Goal: Task Accomplishment & Management: Manage account settings

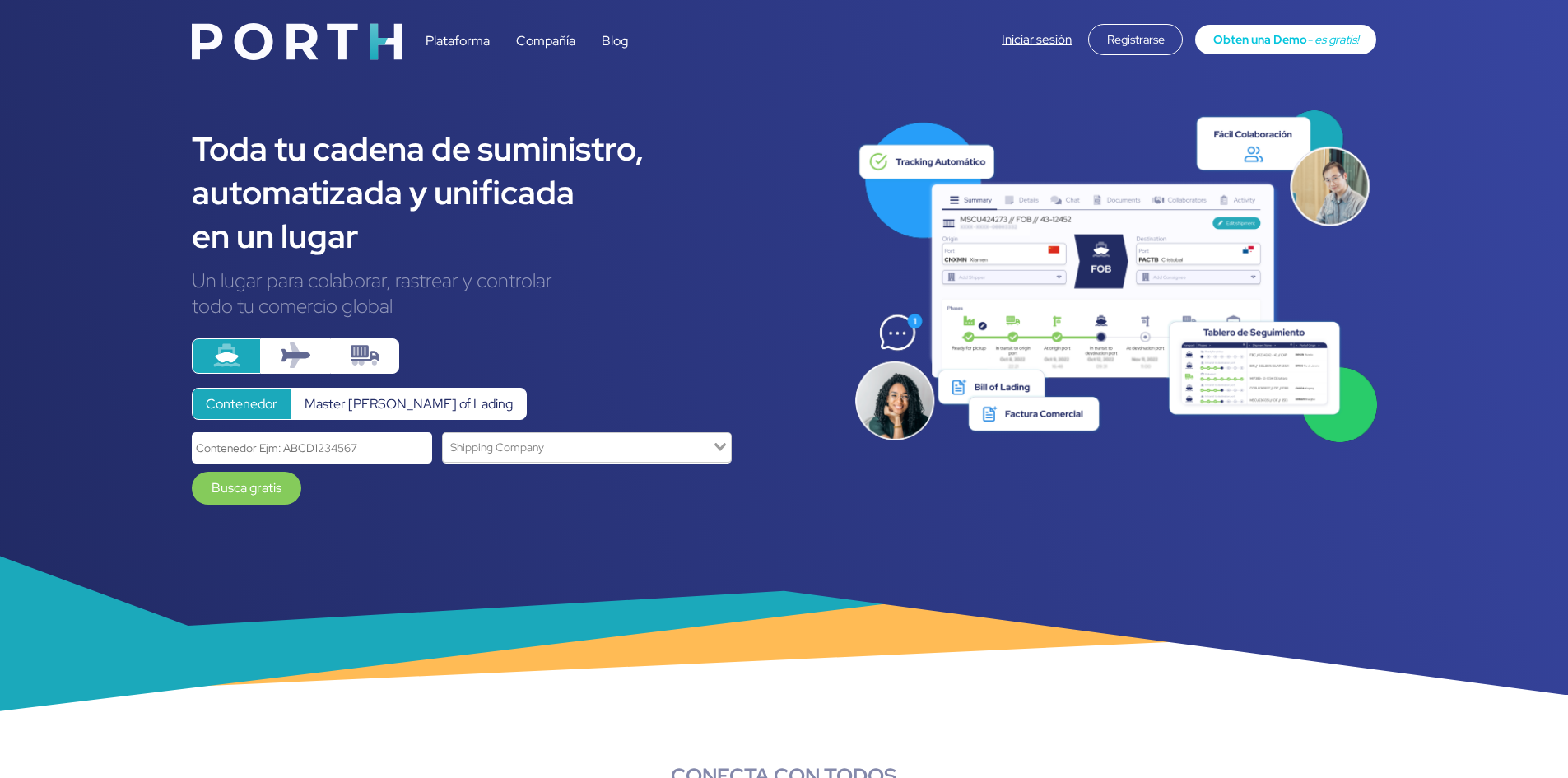
click at [1038, 38] on link "Iniciar sesión" at bounding box center [1037, 39] width 70 height 16
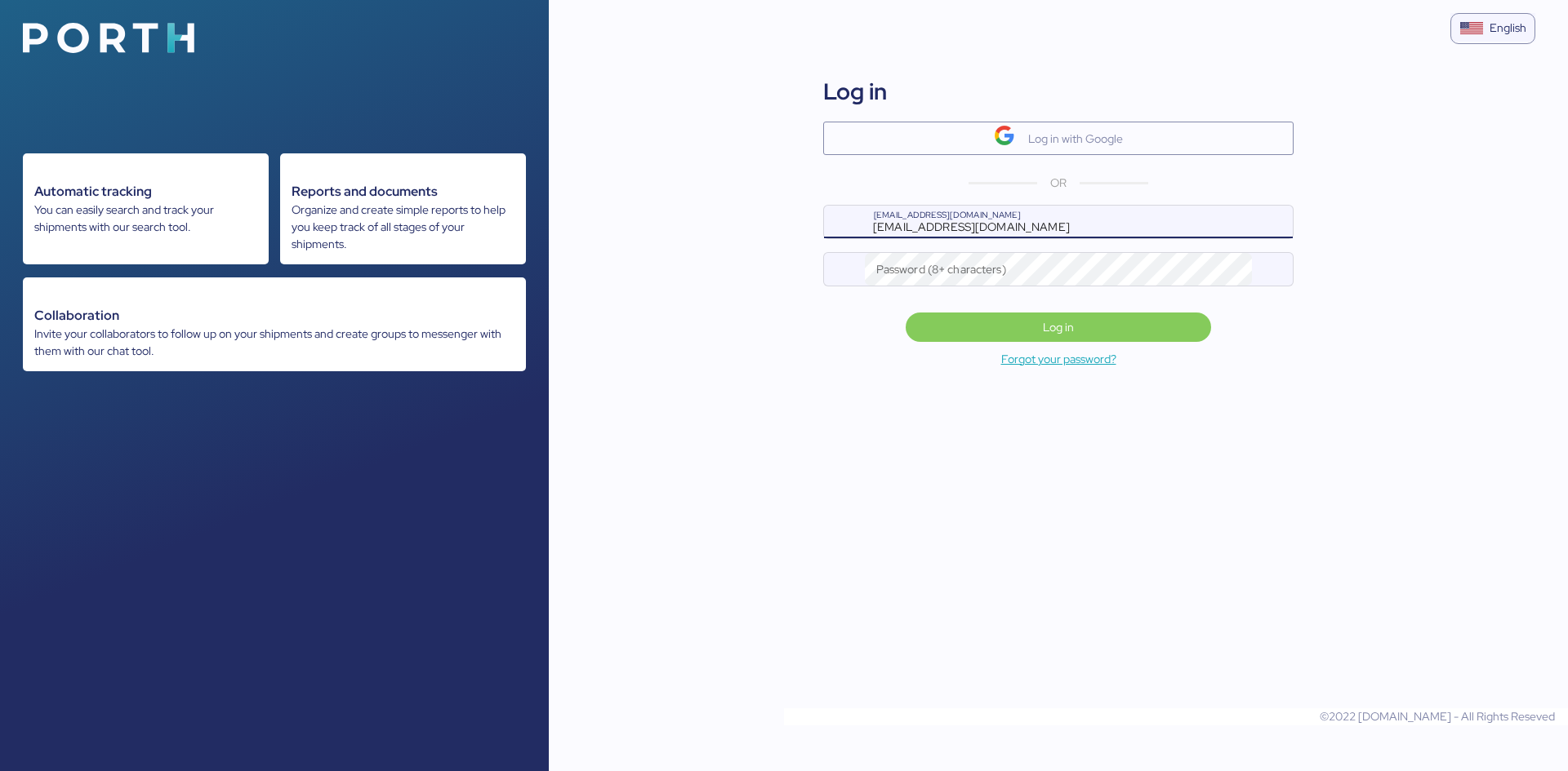
type input "[EMAIL_ADDRESS][DOMAIN_NAME]"
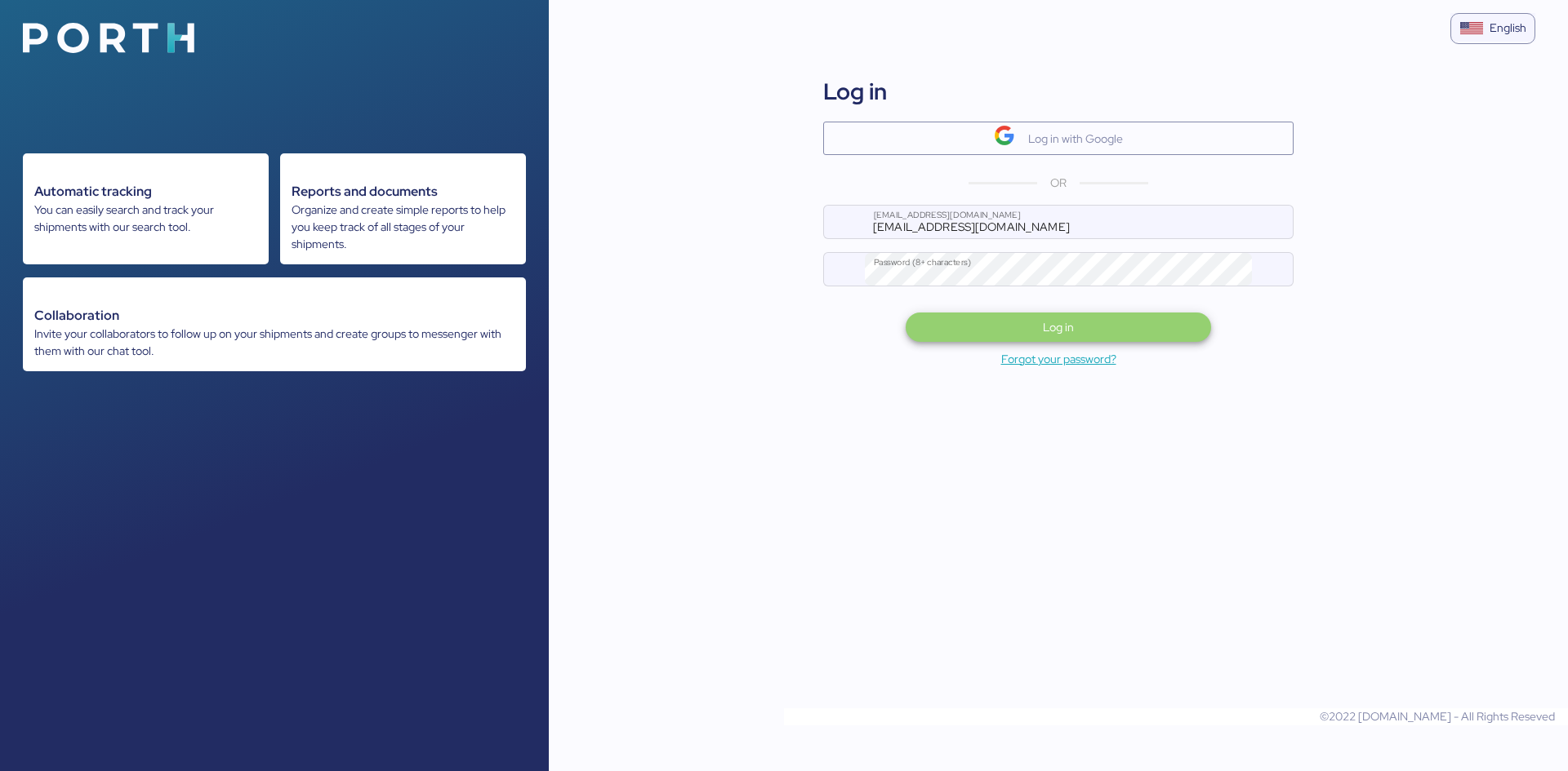
click at [1129, 337] on span "Log in" at bounding box center [1058, 326] width 279 height 23
